Goal: Task Accomplishment & Management: Manage account settings

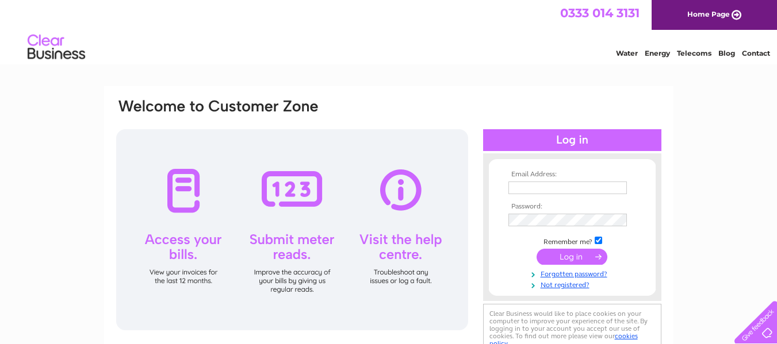
click at [544, 187] on input "text" at bounding box center [567, 188] width 118 height 13
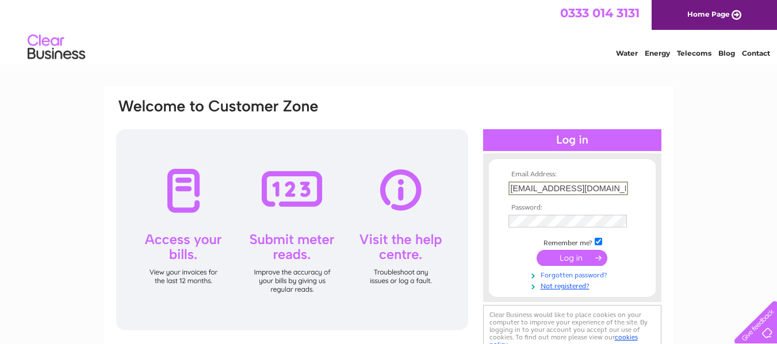
type input "[EMAIL_ADDRESS][DOMAIN_NAME]"
click at [558, 274] on link "Forgotten password?" at bounding box center [573, 273] width 131 height 11
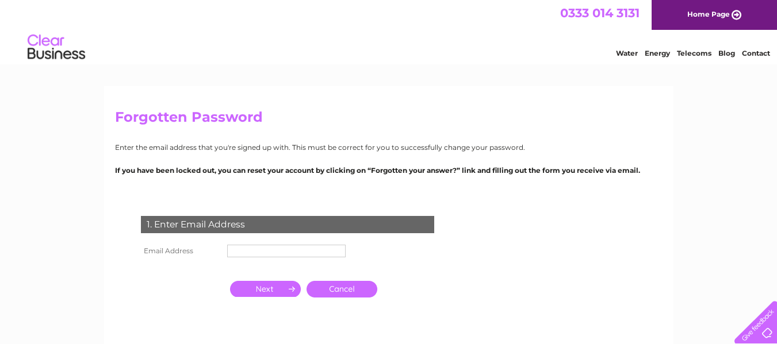
click at [285, 251] on input "text" at bounding box center [286, 251] width 118 height 13
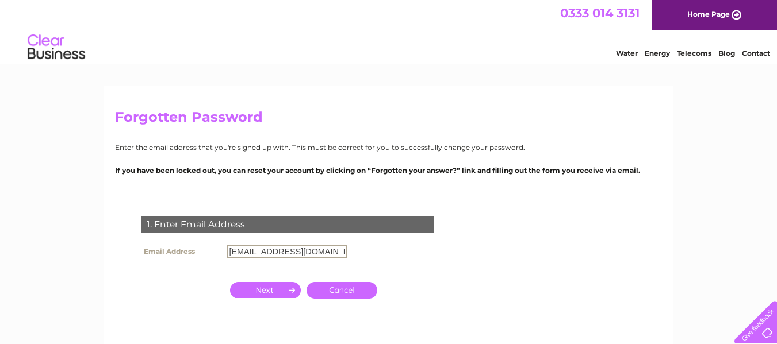
type input "[EMAIL_ADDRESS][DOMAIN_NAME]"
click at [273, 293] on input "button" at bounding box center [265, 289] width 71 height 16
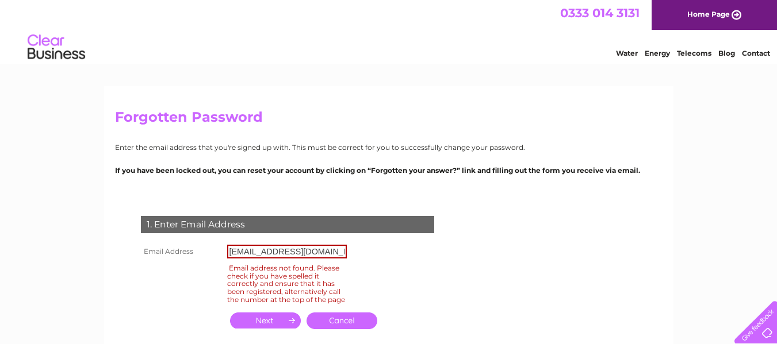
click at [336, 250] on input "[EMAIL_ADDRESS][DOMAIN_NAME]" at bounding box center [287, 252] width 120 height 14
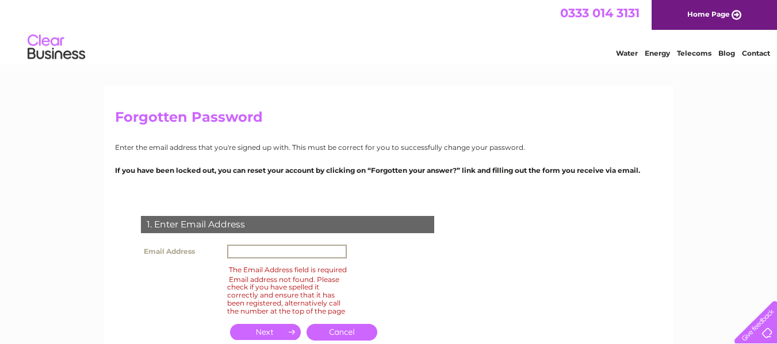
click at [336, 250] on input "text" at bounding box center [287, 252] width 120 height 14
type input "[EMAIL_ADDRESS][DOMAIN_NAME]"
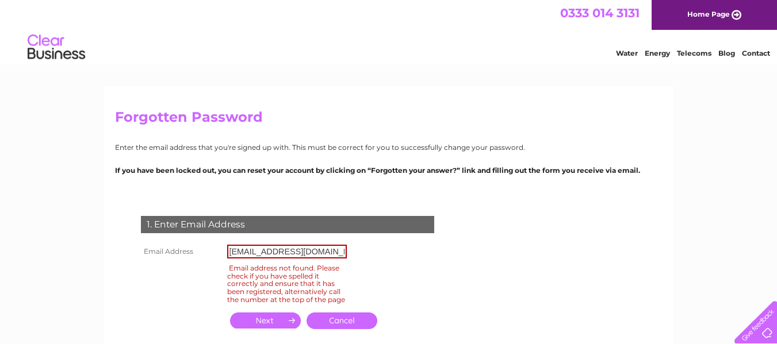
click at [261, 325] on input "button" at bounding box center [265, 321] width 71 height 16
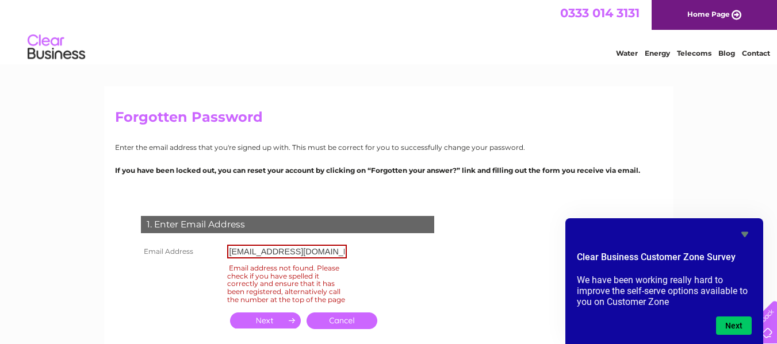
click at [341, 252] on input "[EMAIL_ADDRESS][DOMAIN_NAME]" at bounding box center [287, 252] width 120 height 14
